Goal: Task Accomplishment & Management: Manage account settings

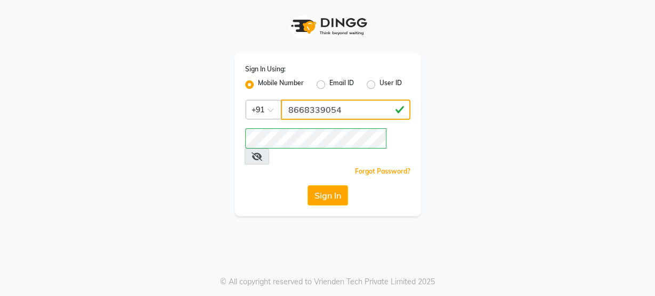
click at [328, 109] on input "8668339054" at bounding box center [346, 110] width 130 height 20
type input "8484868859"
click at [198, 199] on div "Sign In Using: Mobile Number Email ID User ID Country Code × [PHONE_NUMBER] Rem…" at bounding box center [328, 108] width 608 height 217
click at [318, 189] on button "Sign In" at bounding box center [328, 196] width 41 height 20
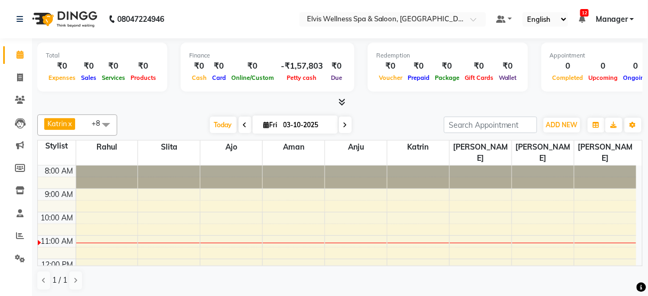
click at [239, 123] on span at bounding box center [245, 125] width 13 height 17
type input "02-10-2025"
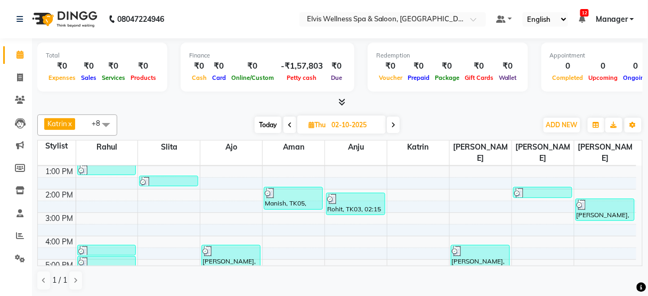
scroll to position [117, 0]
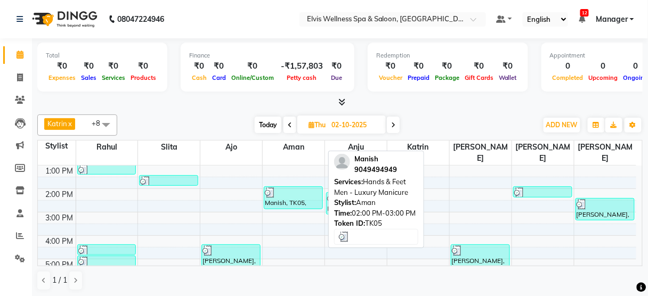
click at [286, 187] on div "Manish, TK05, 02:00 PM-03:00 PM, Hands & Feet Men - Luxury Manicure" at bounding box center [293, 198] width 58 height 22
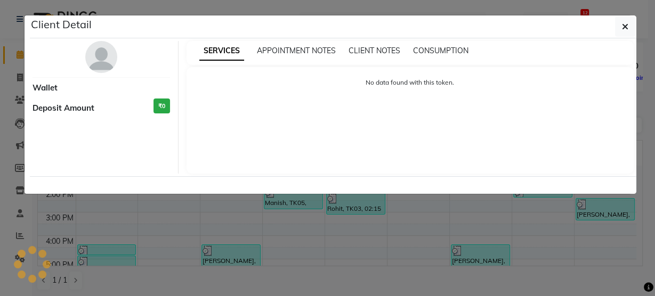
select select "3"
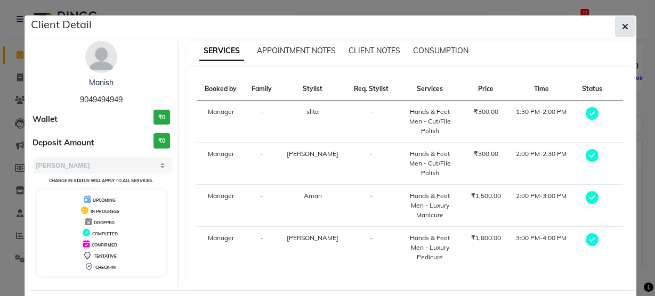
click at [622, 26] on icon "button" at bounding box center [625, 26] width 6 height 9
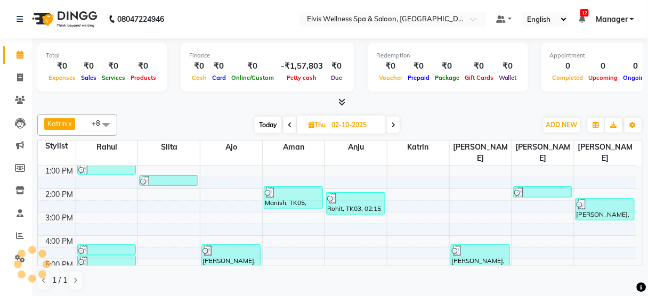
click at [109, 119] on span at bounding box center [105, 125] width 21 height 20
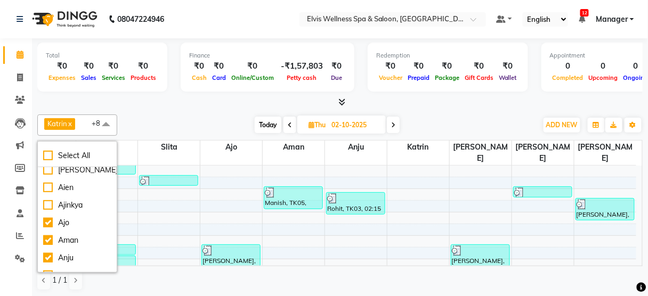
scroll to position [201, 0]
click at [79, 182] on div "Aien" at bounding box center [77, 186] width 68 height 11
checkbox input "true"
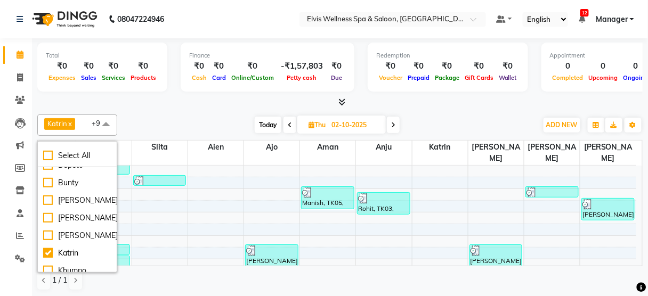
scroll to position [328, 0]
click at [79, 182] on div "Bunty" at bounding box center [77, 182] width 68 height 11
checkbox input "true"
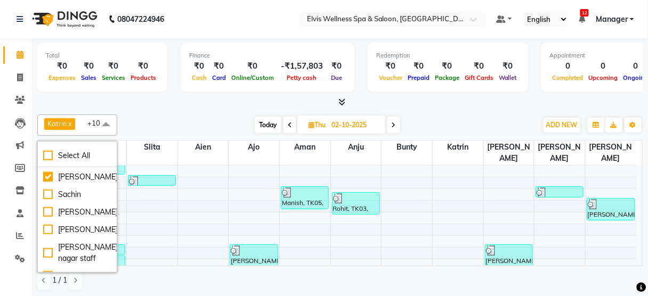
scroll to position [610, 0]
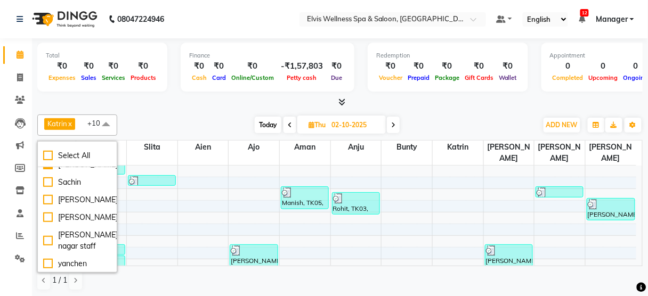
click at [79, 182] on div "Sachin" at bounding box center [77, 182] width 68 height 11
checkbox input "true"
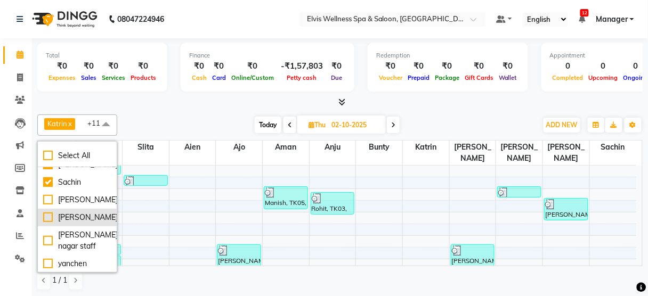
click at [78, 212] on div "[PERSON_NAME]" at bounding box center [77, 217] width 68 height 11
checkbox input "true"
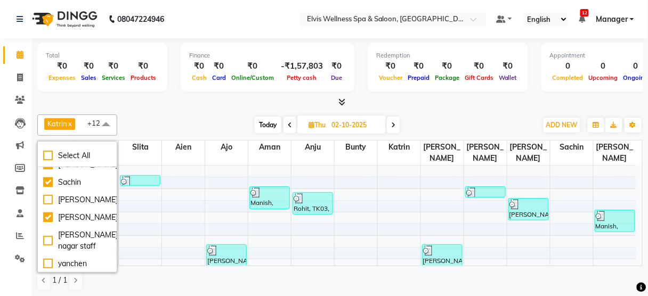
click at [126, 112] on div "Katrin x [PERSON_NAME] x [PERSON_NAME] x slita x Anju x Ajo x [PERSON_NAME] x R…" at bounding box center [340, 202] width 606 height 185
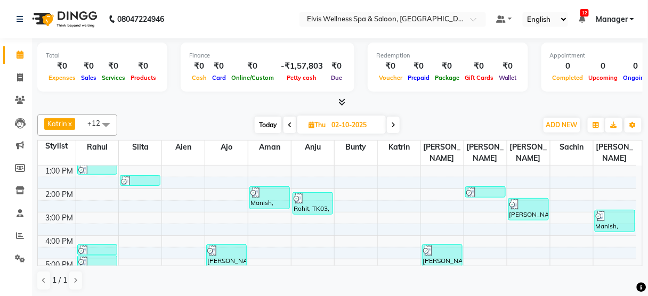
click at [267, 125] on span "Today" at bounding box center [268, 125] width 27 height 17
type input "03-10-2025"
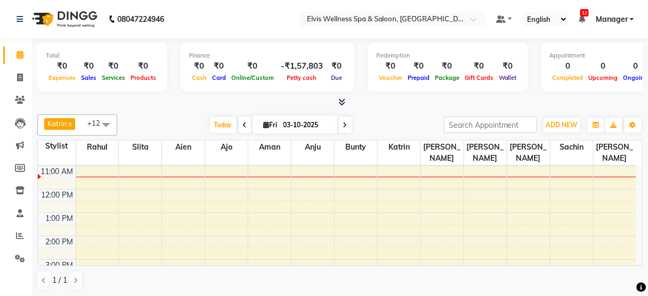
click at [342, 99] on icon at bounding box center [342, 102] width 7 height 8
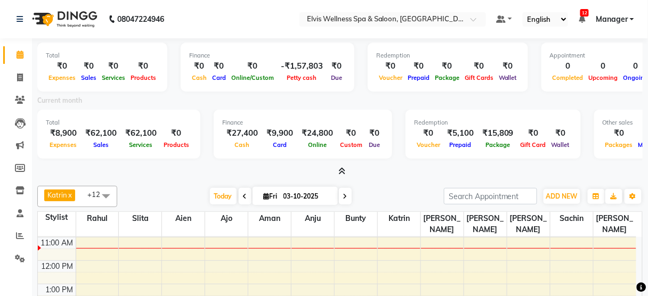
click at [341, 169] on icon at bounding box center [342, 171] width 7 height 8
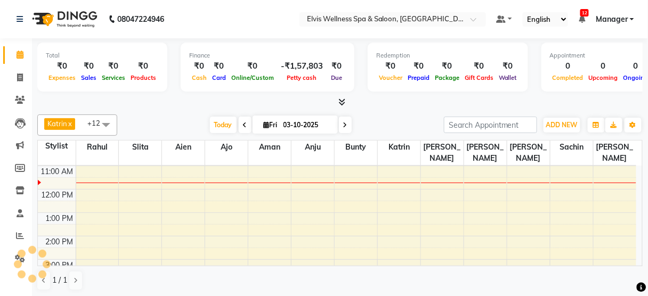
click at [19, 255] on div at bounding box center [22, 254] width 8 height 8
click at [19, 259] on icon at bounding box center [20, 259] width 10 height 8
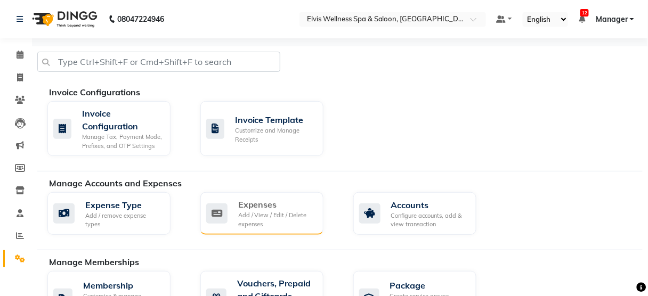
click at [267, 202] on div "Expenses" at bounding box center [276, 204] width 77 height 13
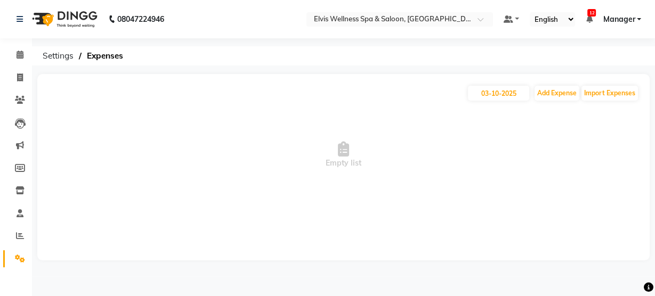
click at [557, 85] on div "[DATE] Add Expense Import Expenses" at bounding box center [343, 93] width 591 height 17
click at [557, 87] on button "Add Expense" at bounding box center [557, 93] width 45 height 15
select select "1"
select select "4688"
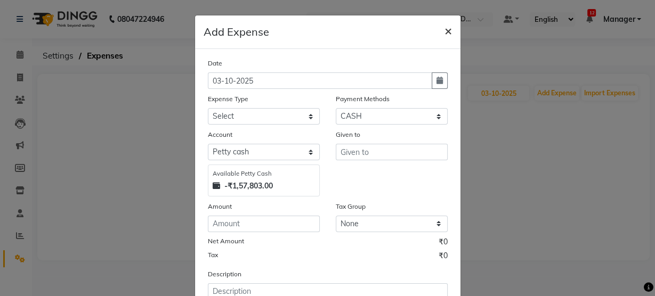
click at [445, 31] on span "×" at bounding box center [448, 30] width 7 height 16
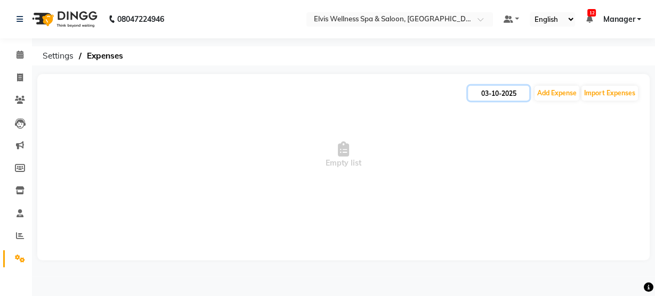
click at [486, 90] on input "03-10-2025" at bounding box center [498, 93] width 61 height 15
select select "10"
select select "2025"
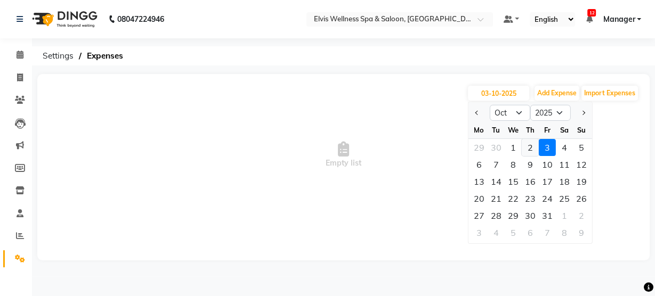
click at [532, 145] on div "2" at bounding box center [530, 147] width 17 height 17
type input "02-10-2025"
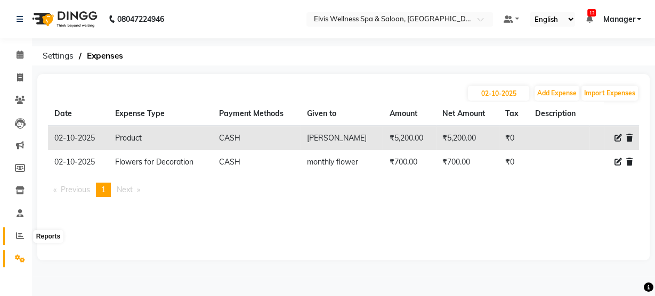
click at [17, 242] on span at bounding box center [20, 236] width 19 height 12
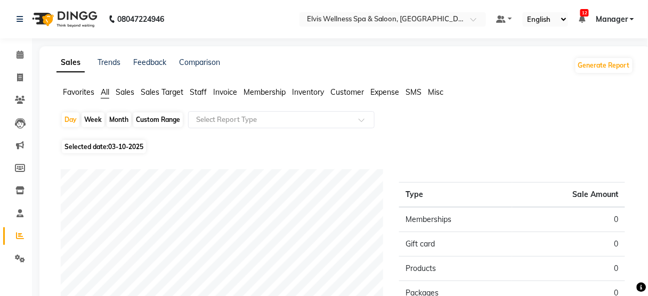
click at [127, 145] on span "03-10-2025" at bounding box center [125, 147] width 35 height 8
select select "10"
select select "2025"
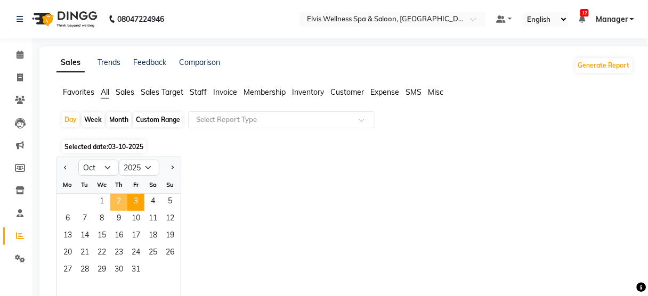
click at [122, 196] on span "2" at bounding box center [118, 202] width 17 height 17
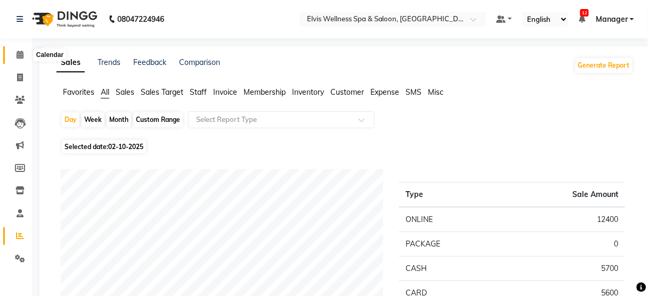
click at [23, 53] on span at bounding box center [20, 55] width 19 height 12
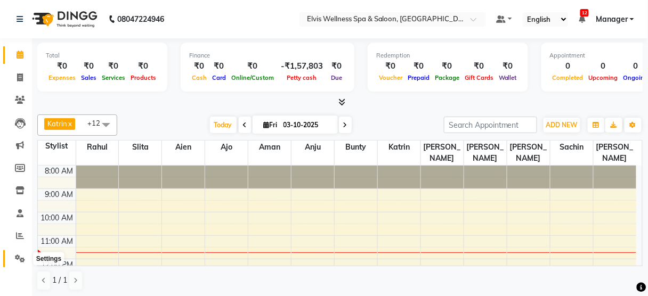
click at [18, 259] on icon at bounding box center [20, 259] width 10 height 8
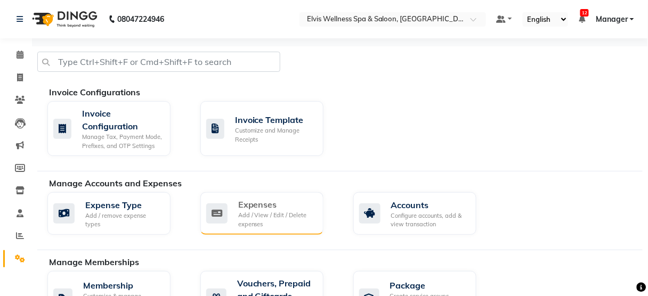
click at [229, 214] on div "Expenses Add / View / Edit / Delete expenses" at bounding box center [260, 213] width 109 height 30
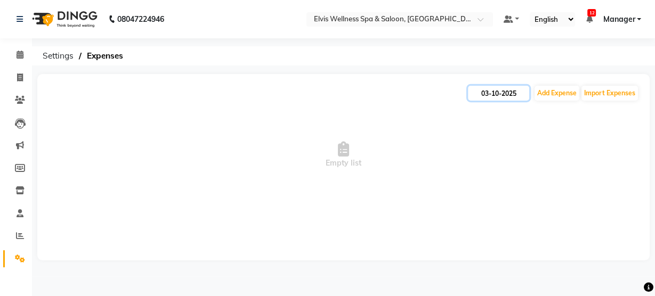
click at [477, 90] on input "03-10-2025" at bounding box center [498, 93] width 61 height 15
select select "10"
select select "2025"
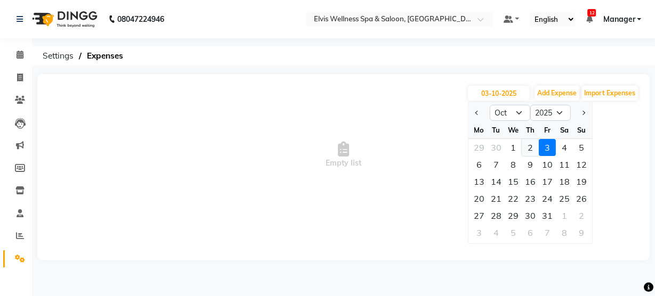
click at [529, 147] on div "2" at bounding box center [530, 147] width 17 height 17
type input "02-10-2025"
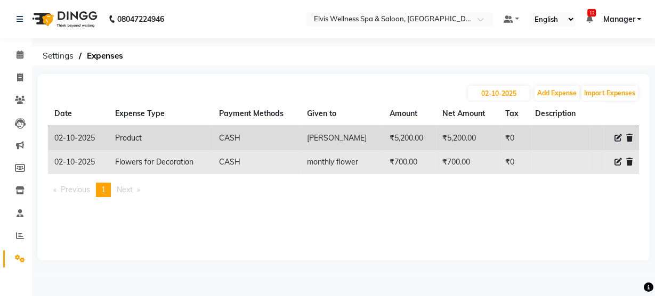
click at [323, 163] on td "monthly flower" at bounding box center [342, 162] width 83 height 24
click at [321, 166] on td "monthly flower" at bounding box center [342, 162] width 83 height 24
click at [618, 161] on icon at bounding box center [618, 161] width 7 height 7
select select "8154"
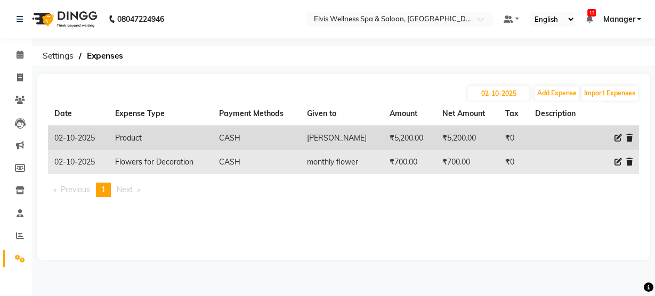
select select "1"
select select "4688"
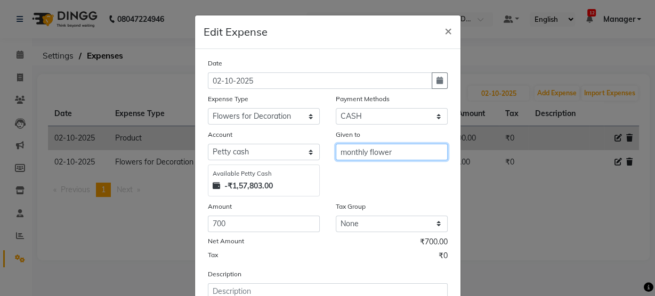
click at [356, 149] on input "monthly flower" at bounding box center [392, 152] width 112 height 17
click at [408, 150] on input "monthly flower" at bounding box center [392, 152] width 112 height 17
drag, startPoint x: 393, startPoint y: 153, endPoint x: 194, endPoint y: 191, distance: 203.0
click at [195, 191] on div "Date [DATE] Expense Type Select Advance Salary [PERSON_NAME] Carpainter Amma Bu…" at bounding box center [328, 207] width 266 height 317
type input "c"
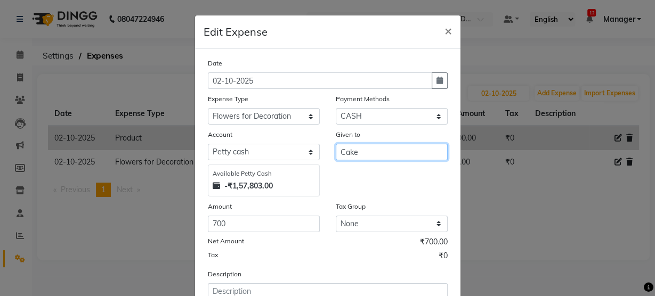
type input "Cake"
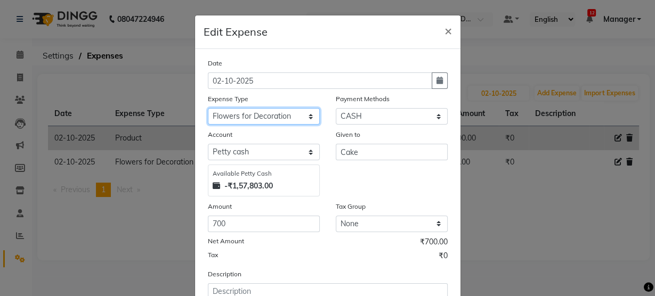
click at [270, 113] on select "Select Advance Salary [PERSON_NAME] Carpainter Amma Bungalow Rent Cash Deposite…" at bounding box center [264, 116] width 112 height 17
select select "13608"
click at [208, 108] on select "Select Advance Salary [PERSON_NAME] Carpainter Amma Bungalow Rent Cash Deposite…" at bounding box center [264, 116] width 112 height 17
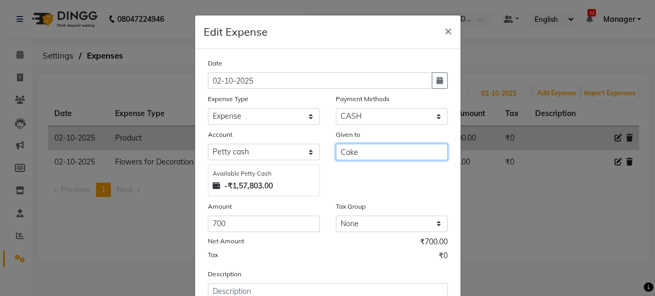
click at [408, 156] on input "Cake" at bounding box center [392, 152] width 112 height 17
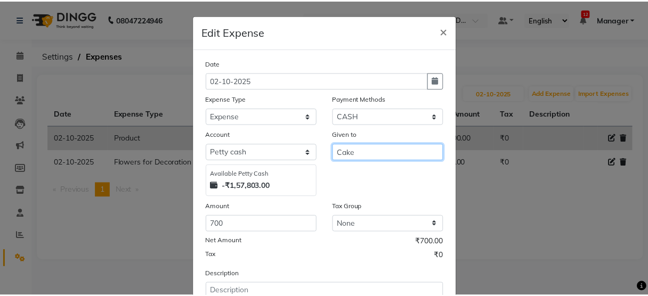
scroll to position [83, 0]
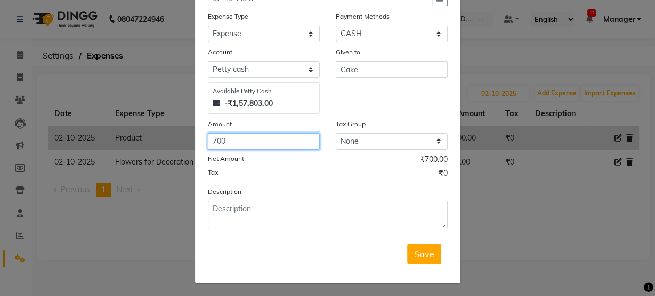
click at [269, 138] on input "700" at bounding box center [264, 141] width 112 height 17
type input "7"
type input "660"
click at [419, 253] on span "Save" at bounding box center [424, 254] width 20 height 11
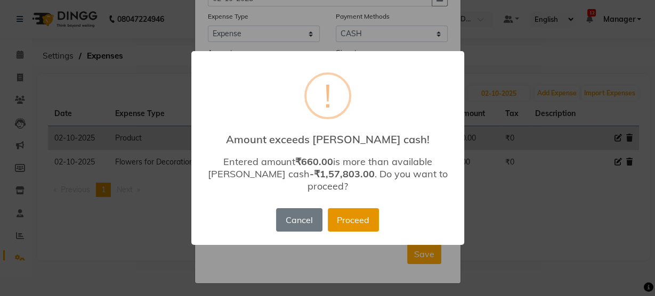
click at [354, 214] on button "Proceed" at bounding box center [353, 220] width 51 height 23
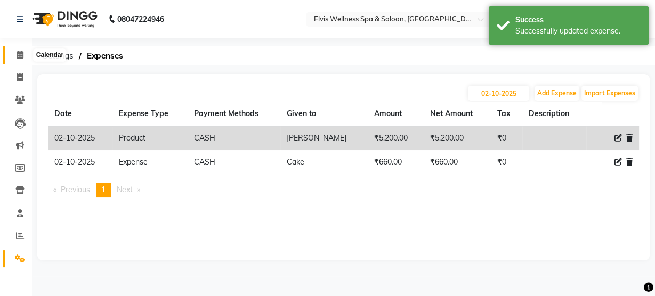
click at [20, 54] on icon at bounding box center [20, 55] width 7 height 8
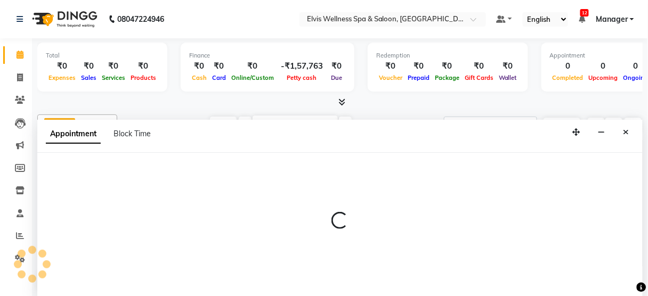
select select "89118"
select select "570"
select select "tentative"
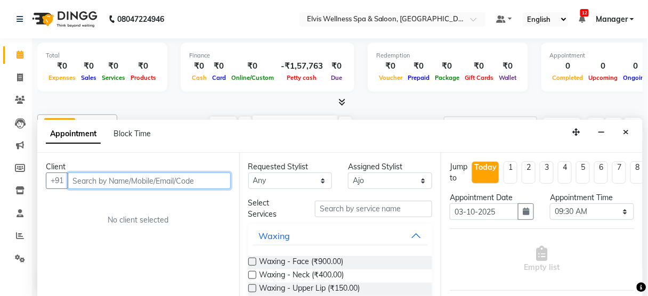
click at [120, 177] on input "text" at bounding box center [149, 181] width 163 height 17
paste input "9146677191"
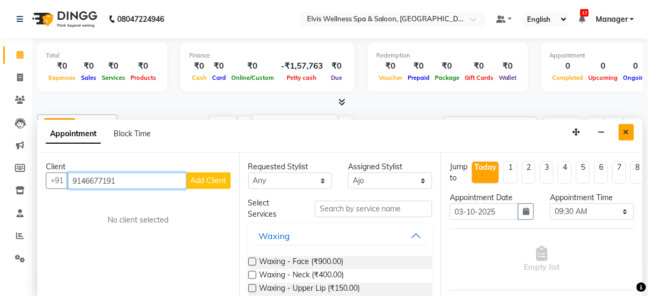
type input "9146677191"
click at [622, 130] on button "Close" at bounding box center [626, 132] width 15 height 17
